Goal: Information Seeking & Learning: Learn about a topic

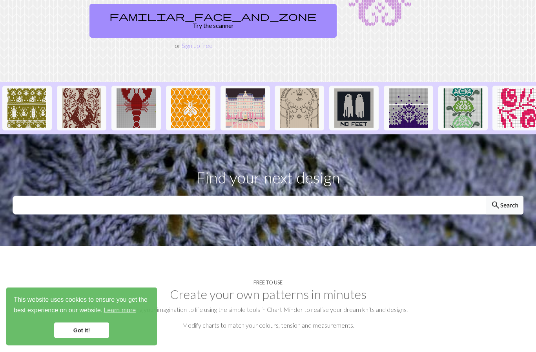
scroll to position [135, 0]
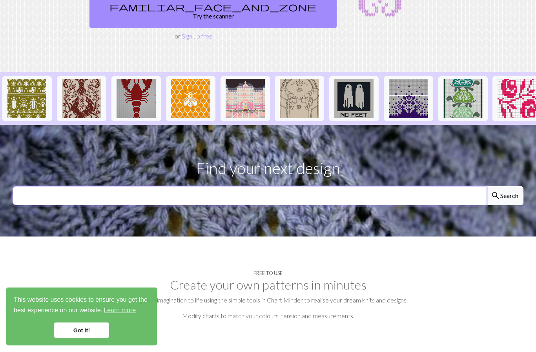
click at [279, 186] on input "text" at bounding box center [250, 195] width 474 height 19
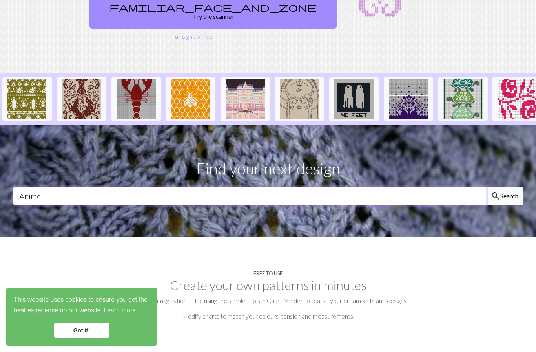
type input "Anime"
click at [501, 186] on button "search Search" at bounding box center [505, 195] width 38 height 19
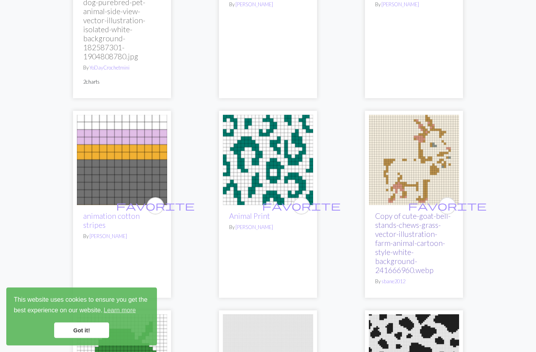
scroll to position [1230, 0]
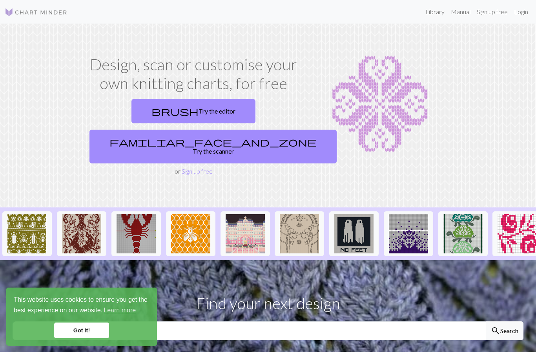
click at [78, 325] on link "Got it!" at bounding box center [81, 330] width 55 height 16
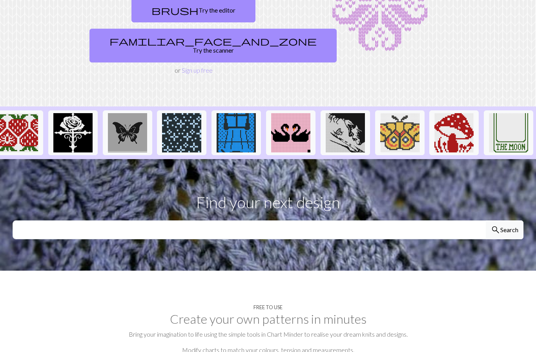
scroll to position [172, 0]
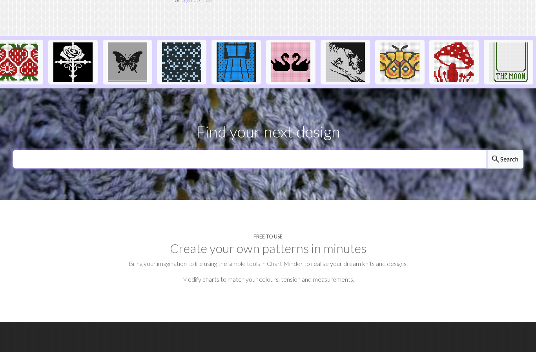
click at [334, 150] on input "text" at bounding box center [250, 159] width 474 height 19
type input "Animal"
click at [504, 150] on button "search Search" at bounding box center [505, 159] width 38 height 19
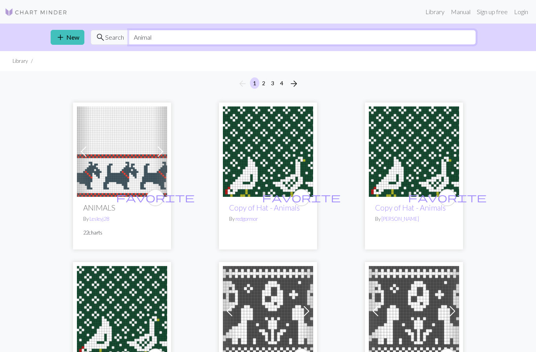
click at [179, 33] on input "Animal" at bounding box center [302, 37] width 347 height 15
type input "A"
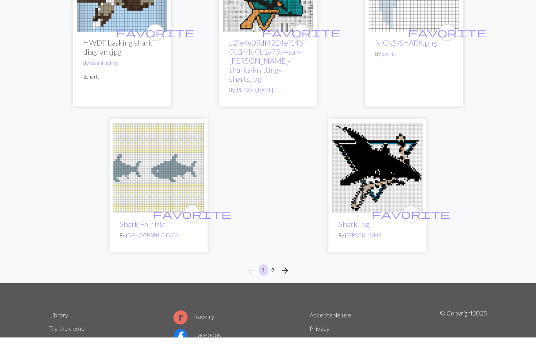
scroll to position [2537, 0]
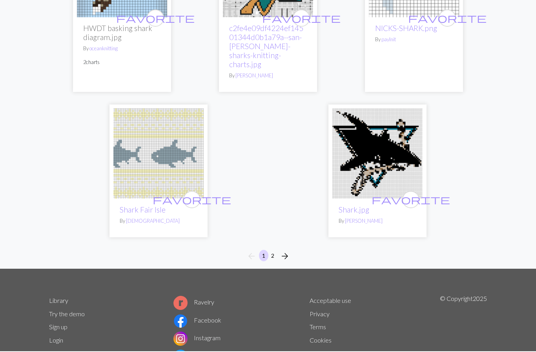
click at [270, 250] on button "2" at bounding box center [272, 255] width 9 height 11
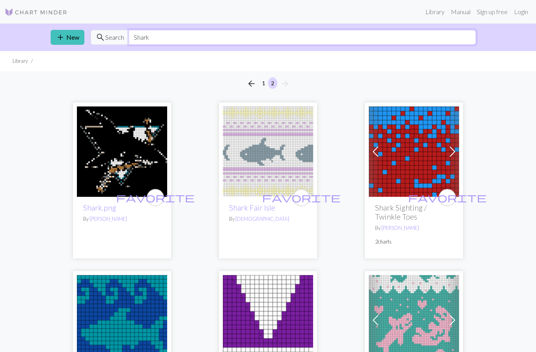
click at [222, 35] on input "Shark" at bounding box center [302, 37] width 347 height 15
type input "S"
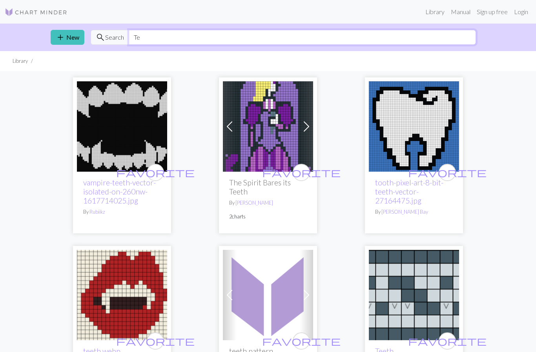
type input "T"
type input "Eye"
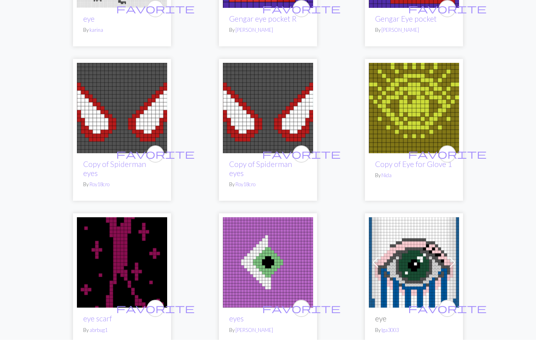
scroll to position [1047, 0]
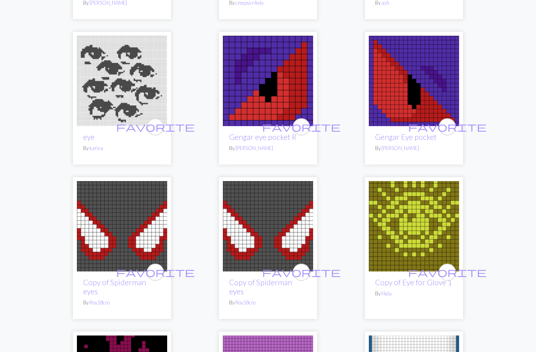
click at [106, 36] on img at bounding box center [122, 81] width 90 height 90
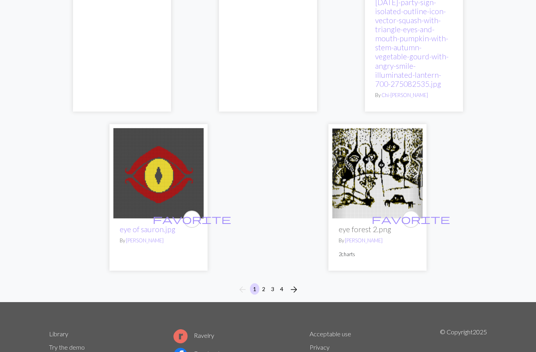
scroll to position [2677, 0]
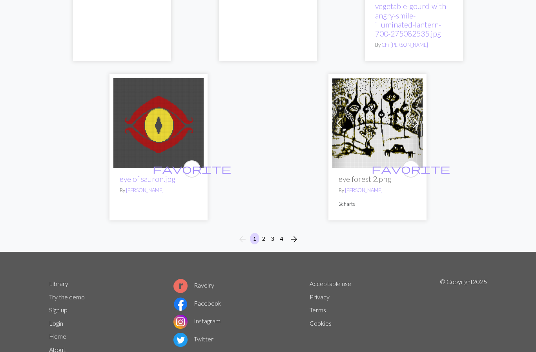
click at [263, 233] on button "2" at bounding box center [263, 238] width 9 height 11
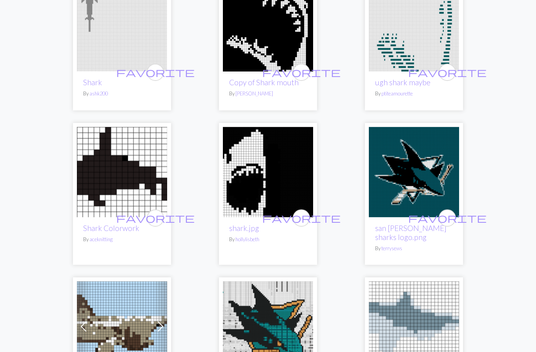
scroll to position [2215, 0]
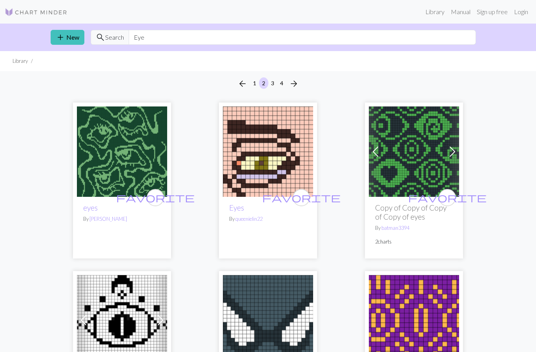
click at [255, 82] on button "1" at bounding box center [254, 82] width 9 height 11
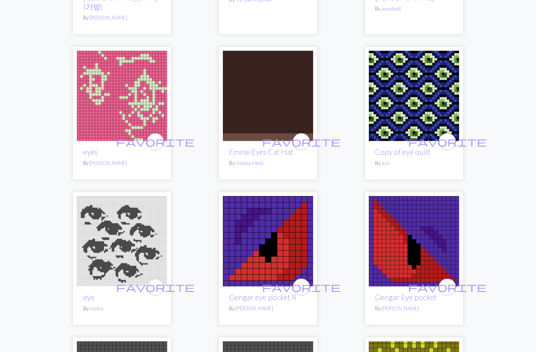
scroll to position [867, 0]
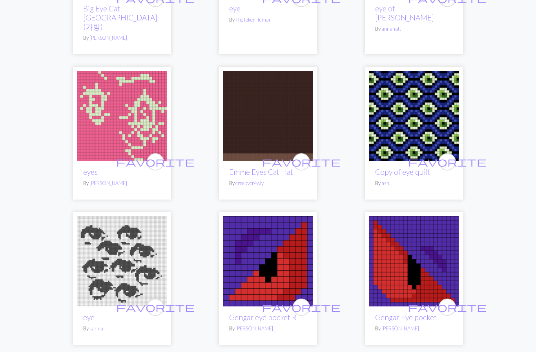
click at [131, 216] on img at bounding box center [122, 261] width 90 height 90
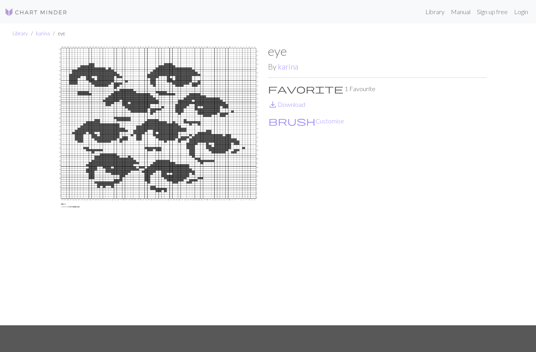
click at [170, 135] on img at bounding box center [158, 184] width 219 height 281
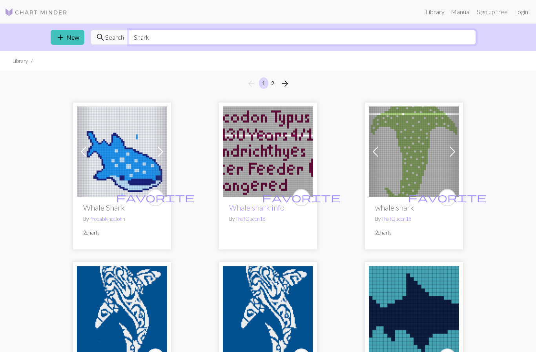
click at [157, 36] on input "Shark" at bounding box center [302, 37] width 347 height 15
drag, startPoint x: 157, startPoint y: 37, endPoint x: 106, endPoint y: 36, distance: 51.1
click at [106, 36] on div "search Search Shark" at bounding box center [284, 37] width 386 height 15
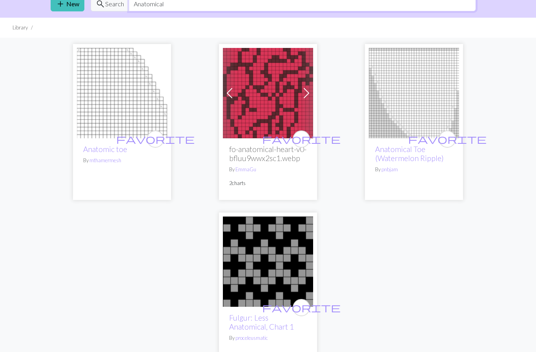
scroll to position [1, 0]
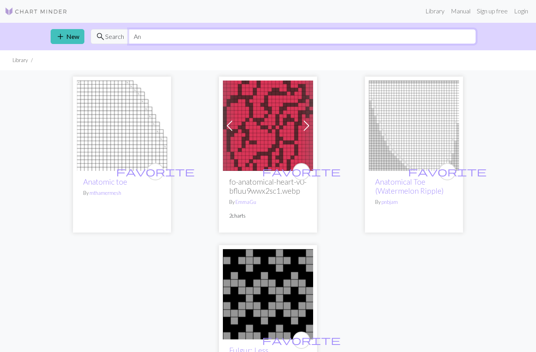
type input "A"
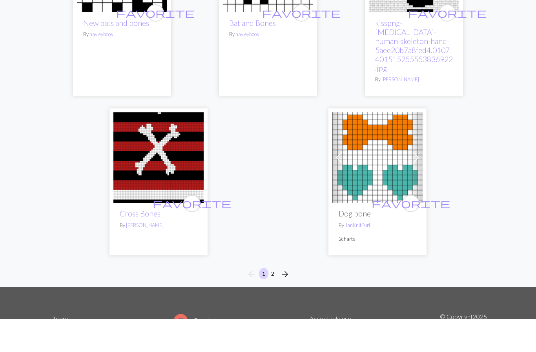
scroll to position [2517, 0]
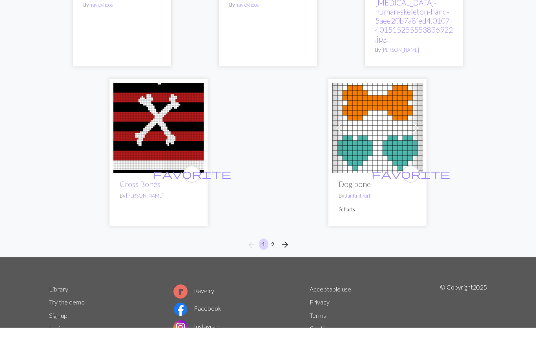
click at [273, 263] on button "2" at bounding box center [272, 268] width 9 height 11
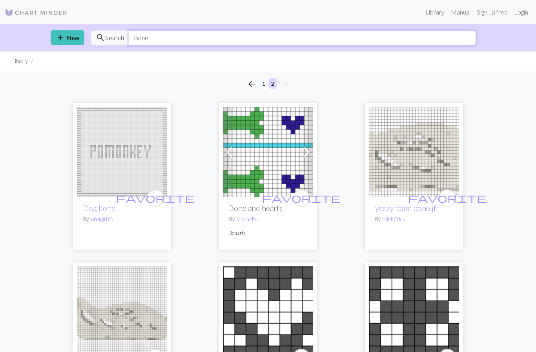
click at [185, 35] on input "Bone" at bounding box center [302, 37] width 347 height 15
type input "B"
type input "Skeleton"
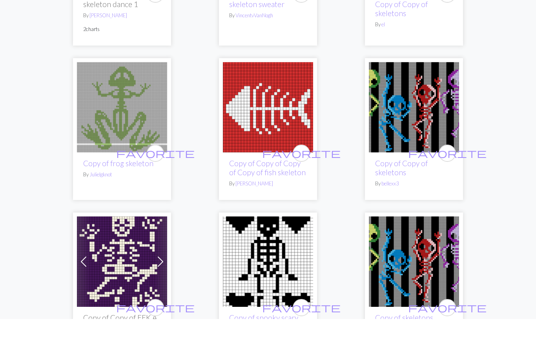
scroll to position [839, 0]
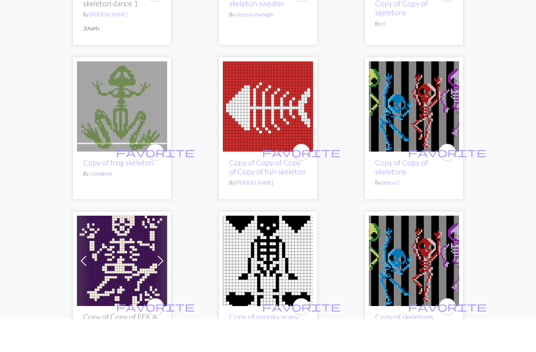
click at [122, 99] on img at bounding box center [122, 139] width 90 height 90
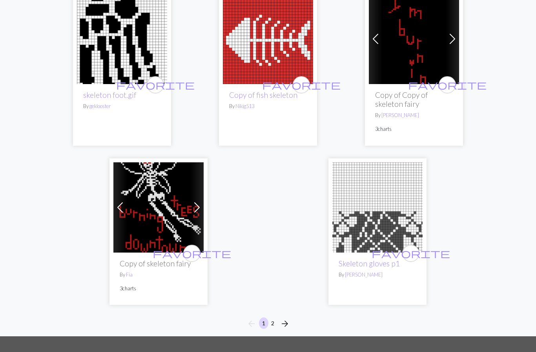
scroll to position [2601, 0]
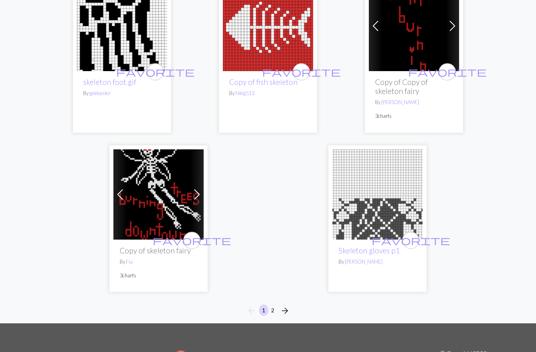
click at [272, 311] on button "2" at bounding box center [272, 309] width 9 height 11
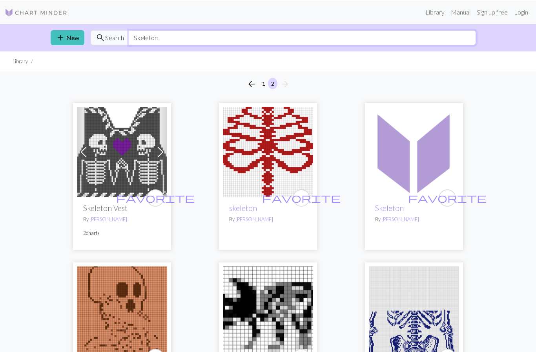
click at [199, 36] on input "Skeleton" at bounding box center [302, 37] width 347 height 15
type input "S"
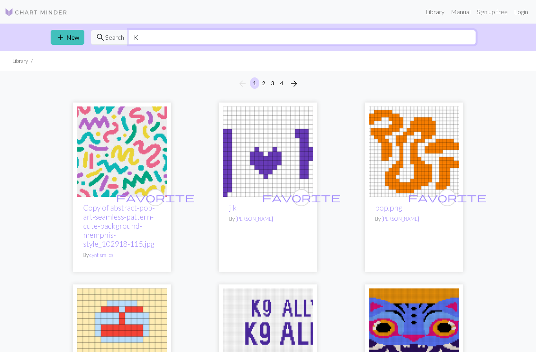
type input "K"
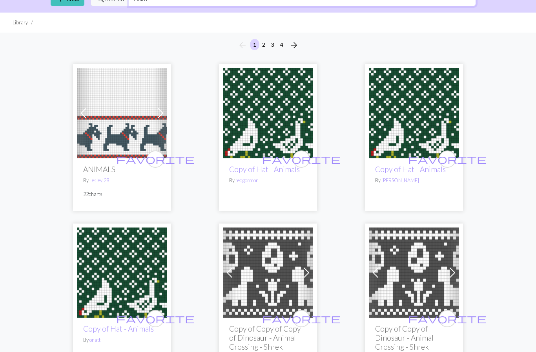
scroll to position [33, 0]
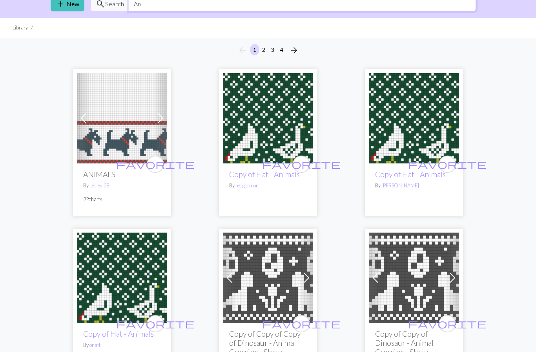
type input "A"
type input "Greek"
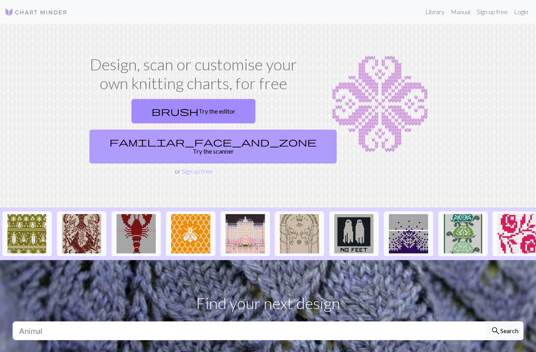
click at [243, 130] on link "familiar_face_and_zone Try the scanner" at bounding box center [213, 147] width 247 height 34
